Goal: Find specific page/section: Find specific page/section

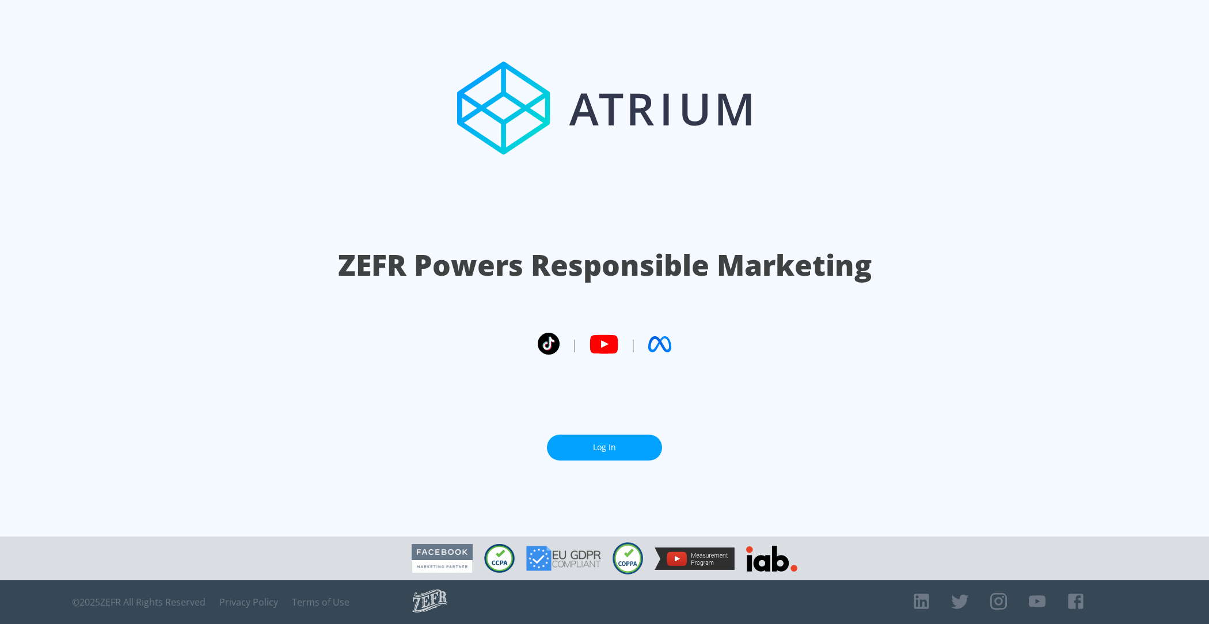
click at [593, 449] on link "Log In" at bounding box center [604, 448] width 115 height 26
